Goal: Find specific page/section: Find specific page/section

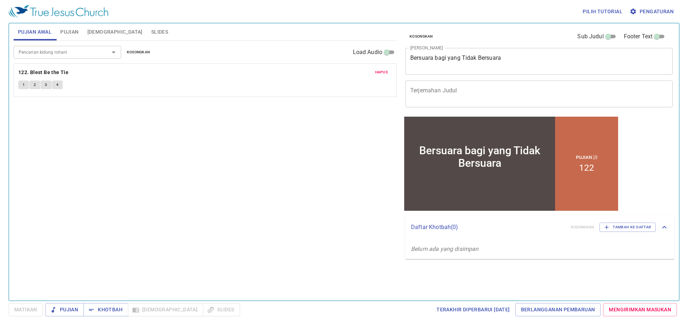
click at [383, 70] on span "Hapus" at bounding box center [381, 72] width 13 height 6
click at [65, 53] on input "Pencarian kidung rohani" at bounding box center [57, 52] width 82 height 8
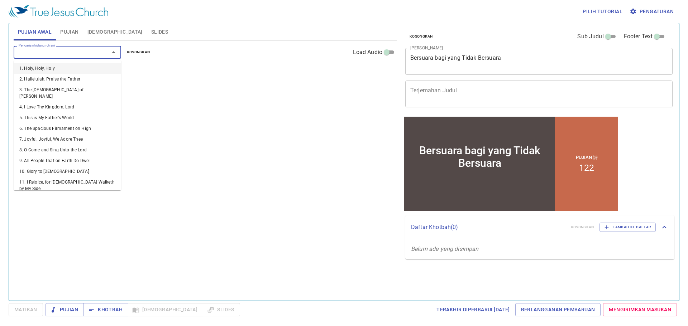
type input "7"
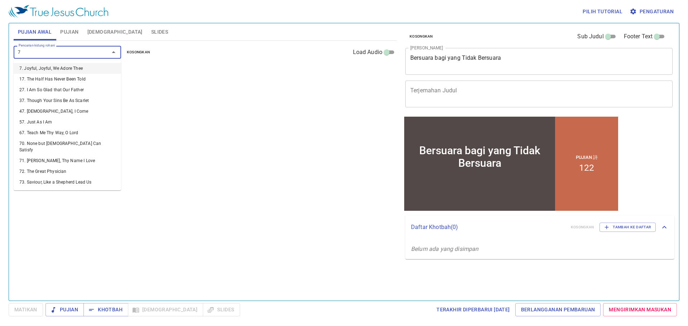
click at [63, 67] on li "7. Joyful, Joyful, We Adore Thee" at bounding box center [68, 68] width 108 height 11
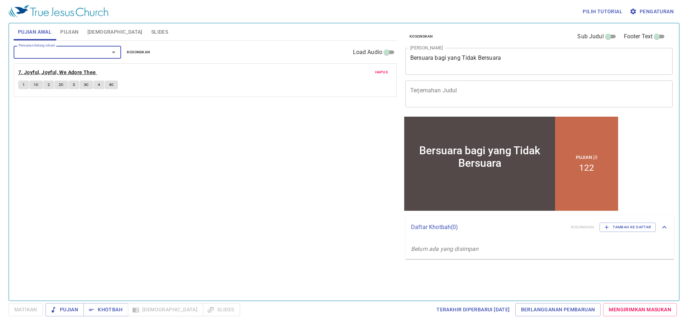
click at [69, 72] on b "7. Joyful, Joyful, We Adore Thee" at bounding box center [57, 72] width 78 height 9
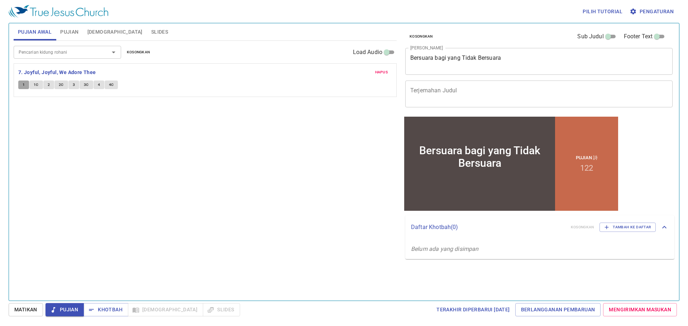
click at [22, 83] on button "1" at bounding box center [23, 85] width 11 height 9
click at [663, 11] on span "Pengaturan" at bounding box center [652, 11] width 43 height 9
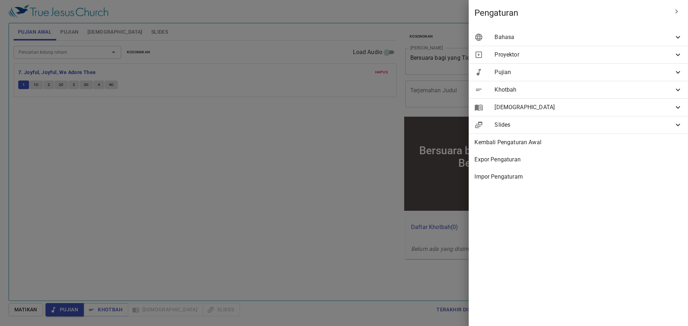
click at [659, 37] on span "Bahasa" at bounding box center [584, 37] width 179 height 9
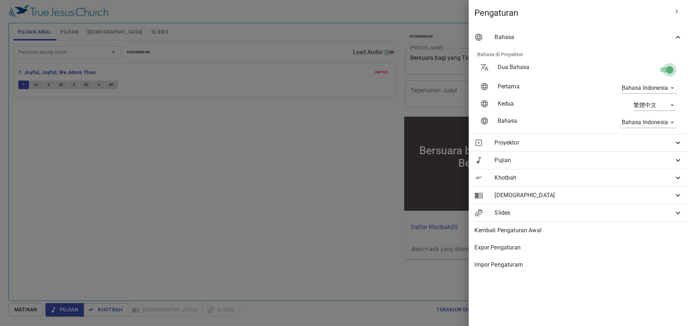
click at [669, 71] on input "checkbox" at bounding box center [669, 72] width 41 height 14
checkbox input "false"
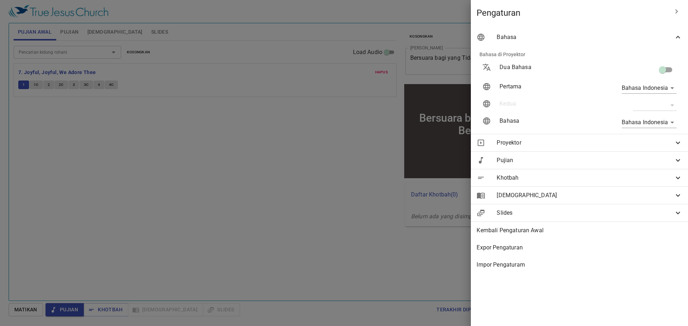
click at [377, 50] on div at bounding box center [344, 163] width 688 height 326
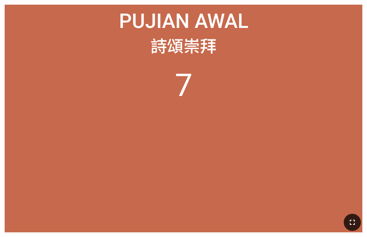
click at [286, 219] on icon "button" at bounding box center [352, 222] width 9 height 9
